Goal: Find specific page/section: Find specific page/section

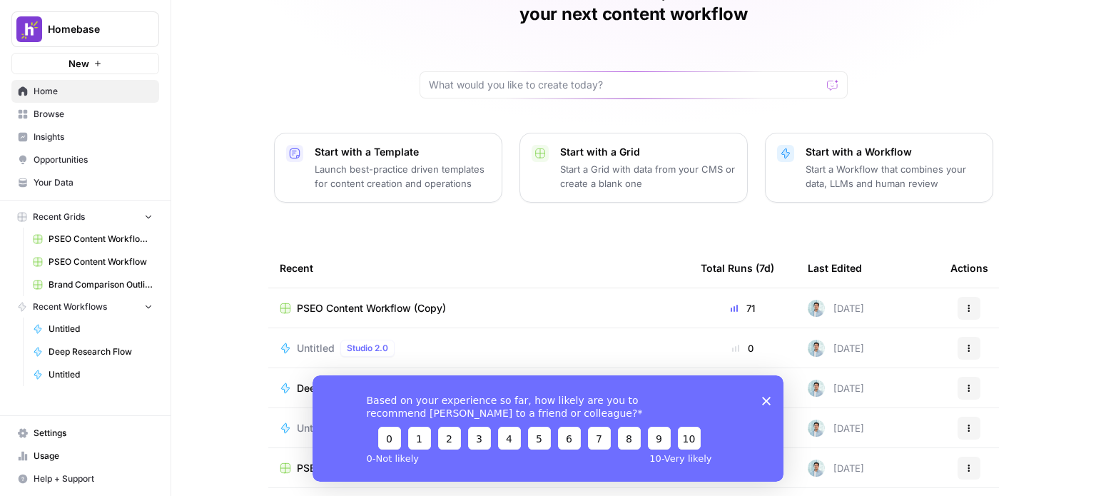
click at [418, 301] on span "PSEO Content Workflow (Copy)" at bounding box center [371, 308] width 149 height 14
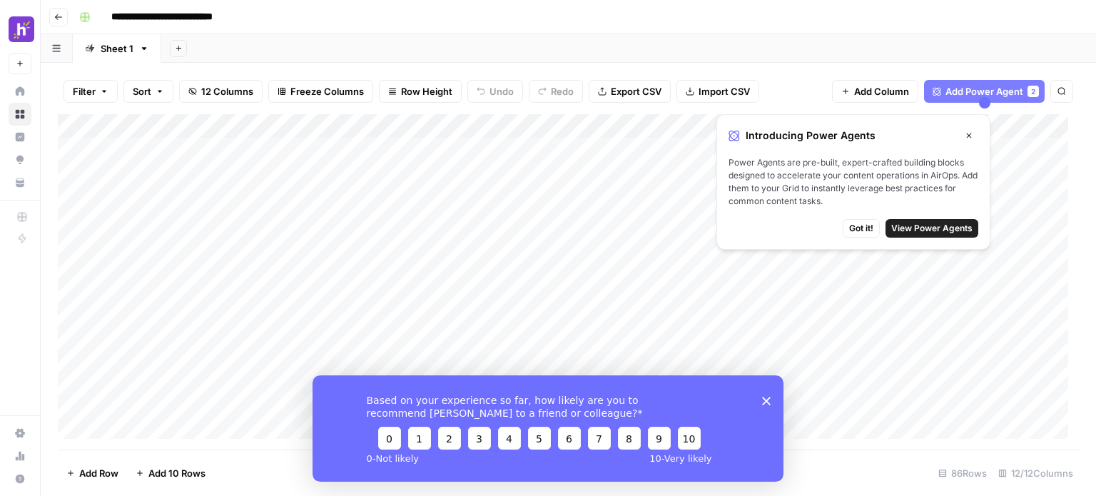
click at [765, 400] on polygon "Close survey" at bounding box center [766, 400] width 9 height 9
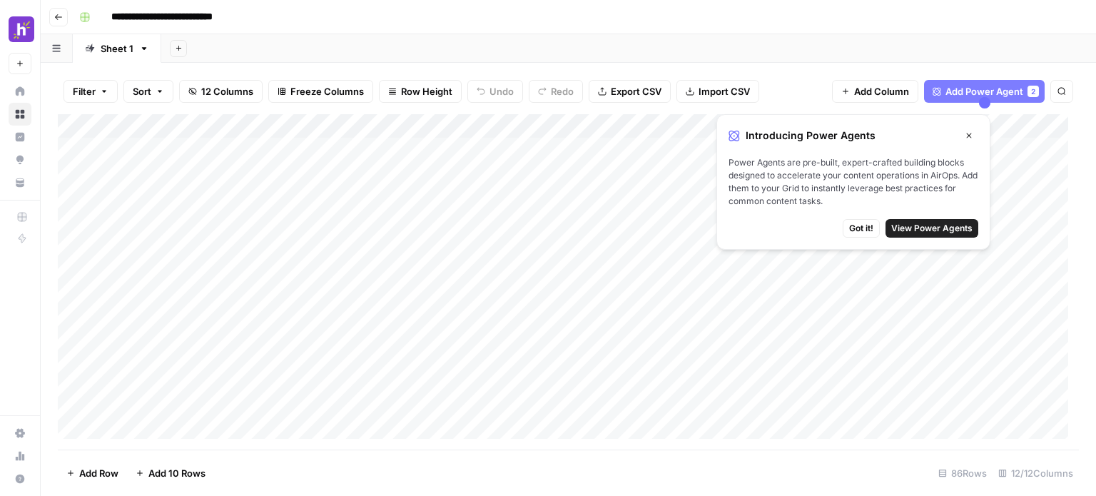
click at [970, 132] on icon "button" at bounding box center [969, 135] width 9 height 9
